Goal: Task Accomplishment & Management: Use online tool/utility

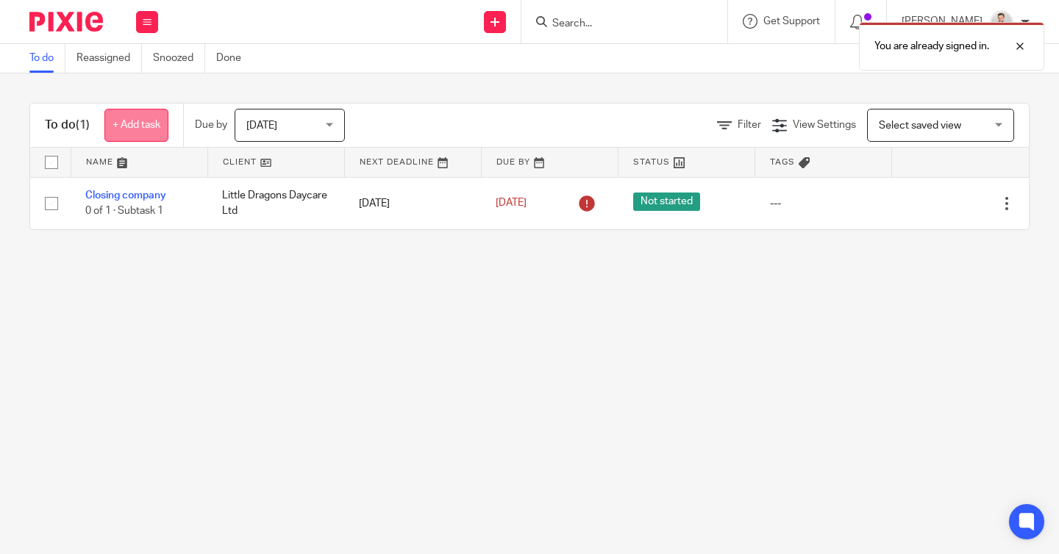
click at [140, 135] on link "+ Add task" at bounding box center [136, 125] width 64 height 33
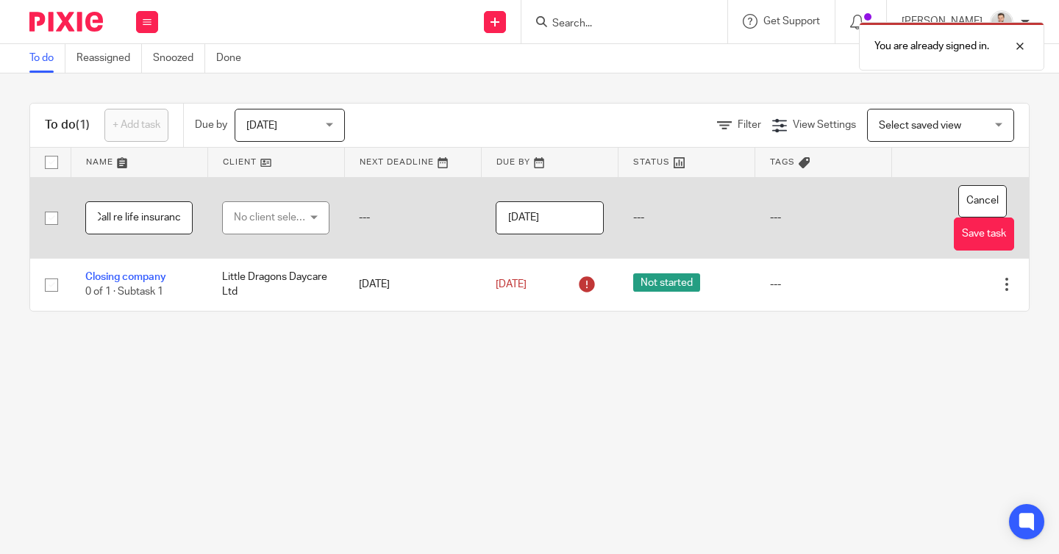
scroll to position [0, 10]
type input "Call re life insurance"
click at [275, 223] on div "No client selected" at bounding box center [272, 217] width 76 height 31
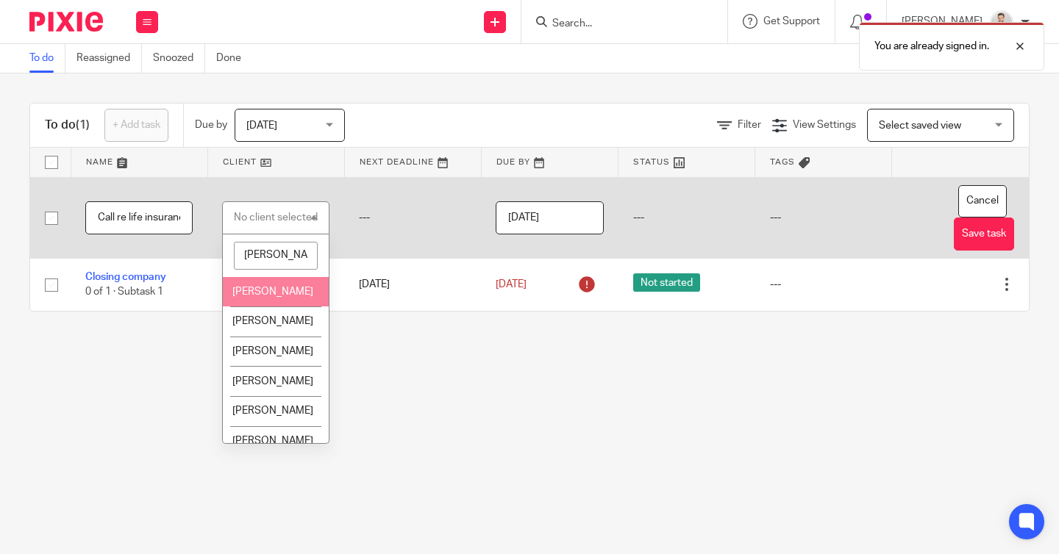
type input "[PERSON_NAME]"
click at [270, 286] on li "[PERSON_NAME]" at bounding box center [276, 292] width 106 height 30
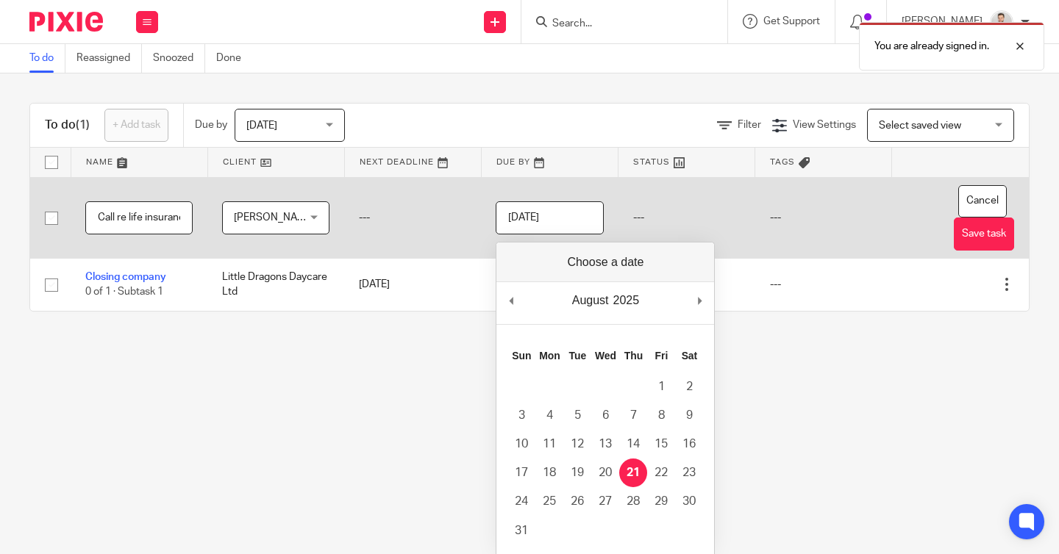
click at [579, 212] on input "[DATE]" at bounding box center [548, 217] width 107 height 33
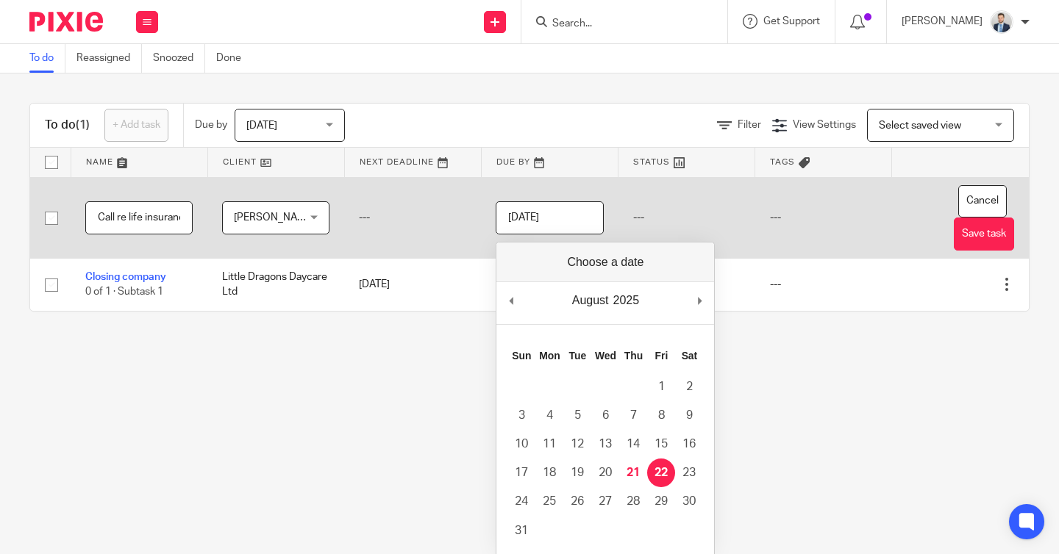
click at [576, 222] on input "[DATE]" at bounding box center [548, 217] width 107 height 33
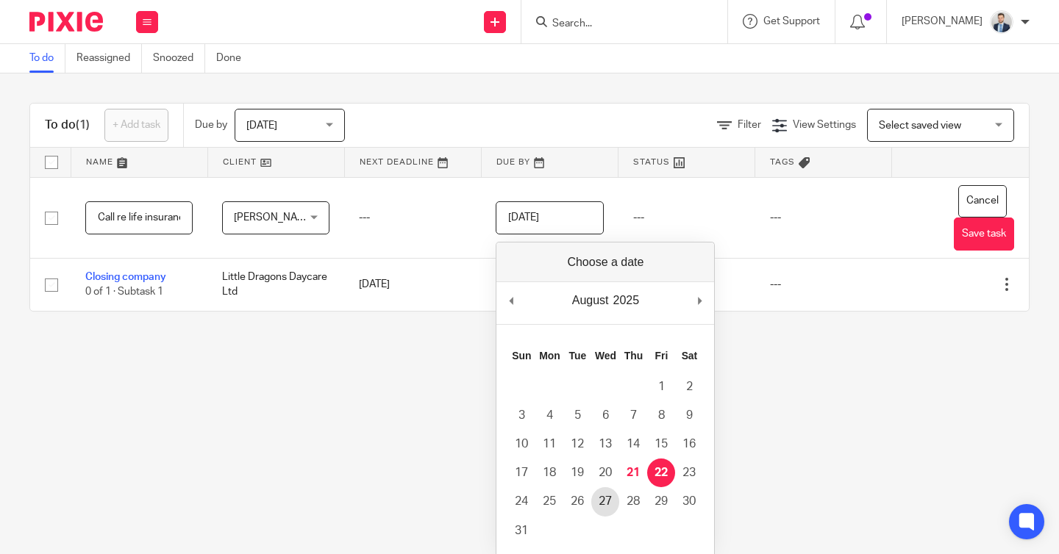
type input "[DATE]"
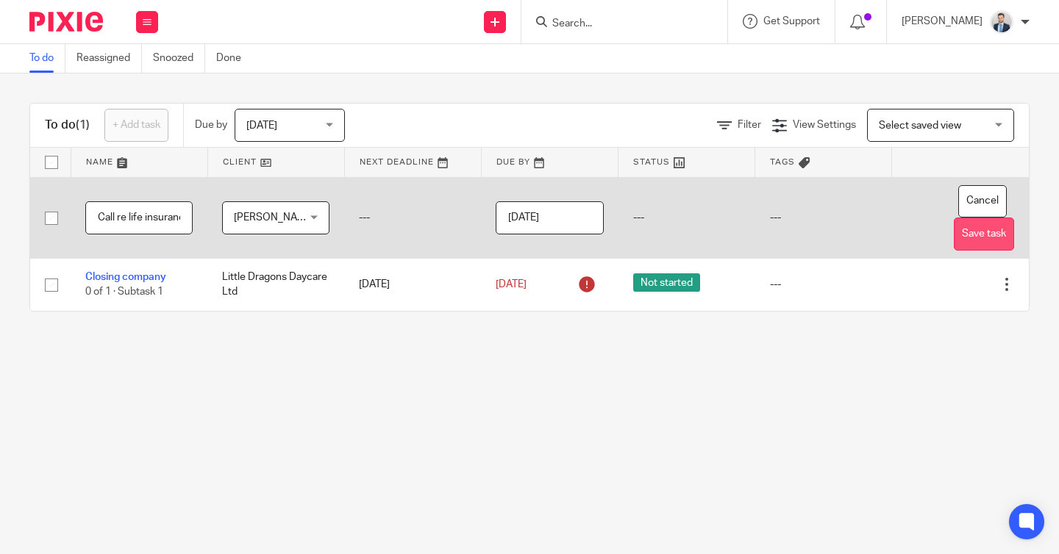
click at [977, 235] on button "Save task" at bounding box center [983, 234] width 60 height 33
